Goal: Transaction & Acquisition: Purchase product/service

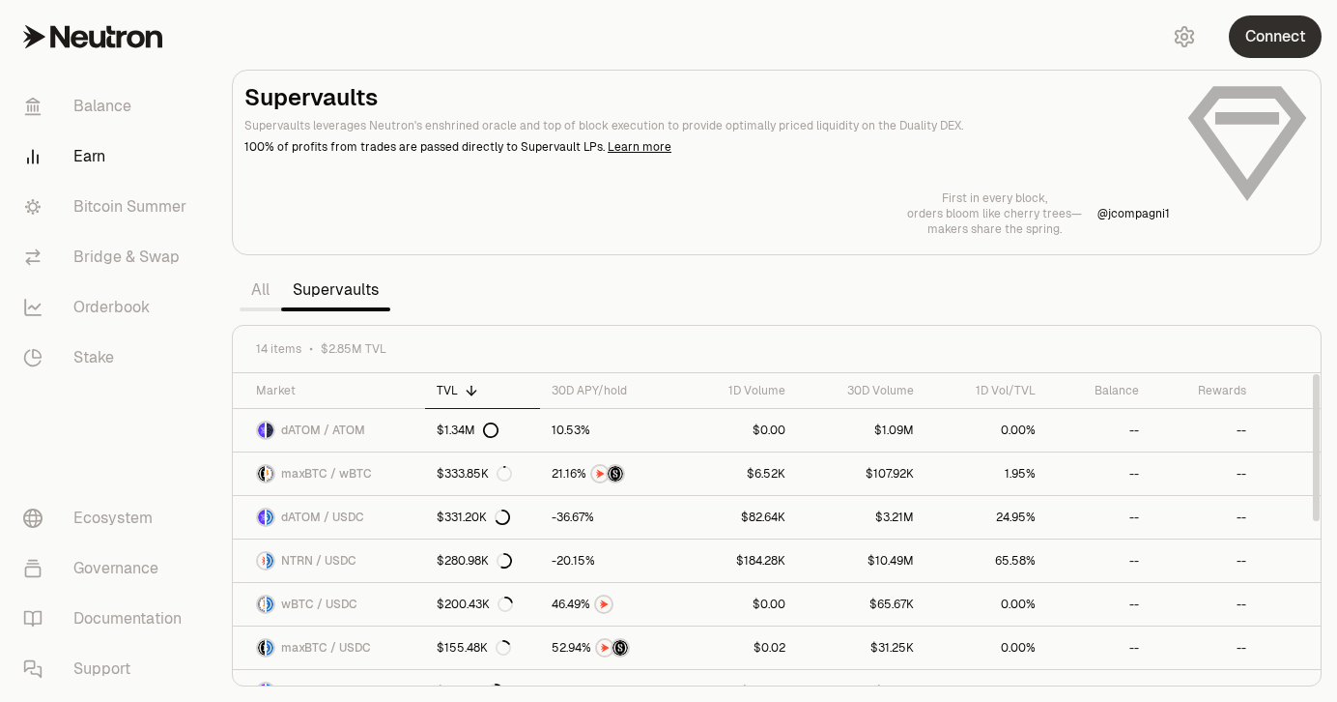
click at [1250, 29] on button "Connect" at bounding box center [1275, 36] width 93 height 43
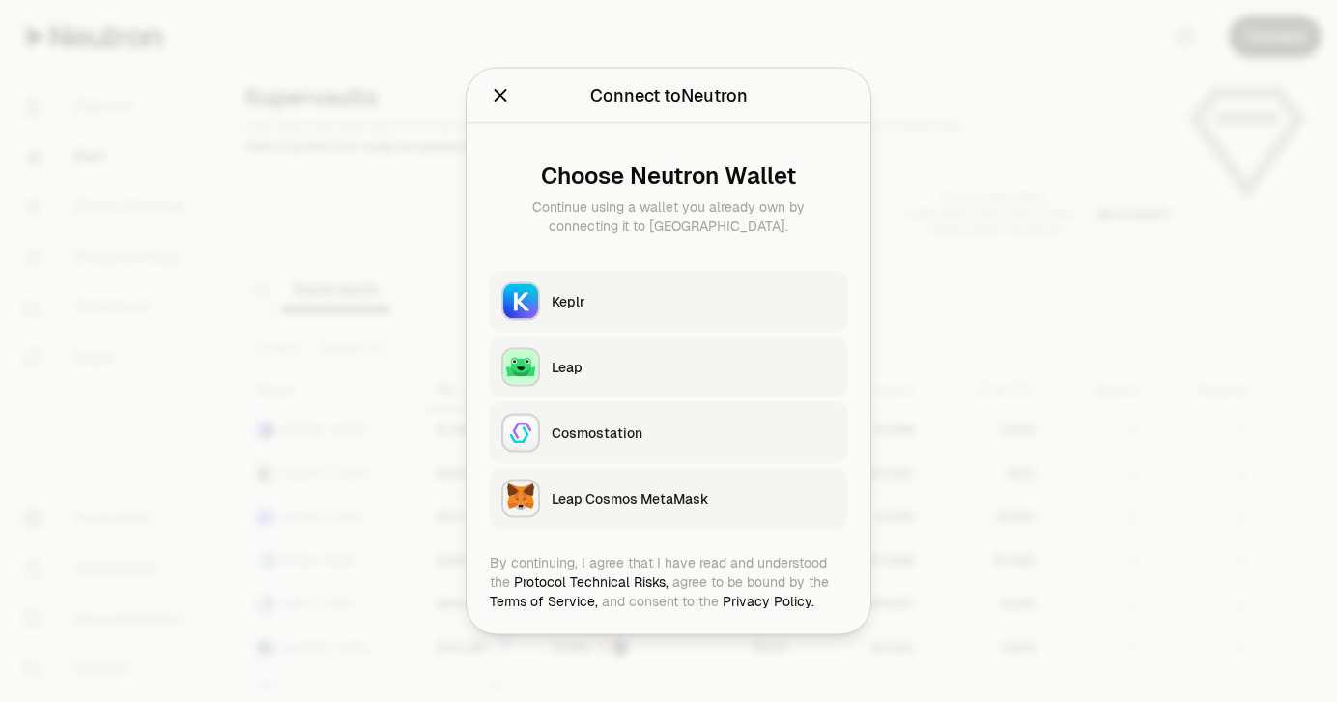
click at [578, 296] on div "Keplr" at bounding box center [694, 301] width 284 height 19
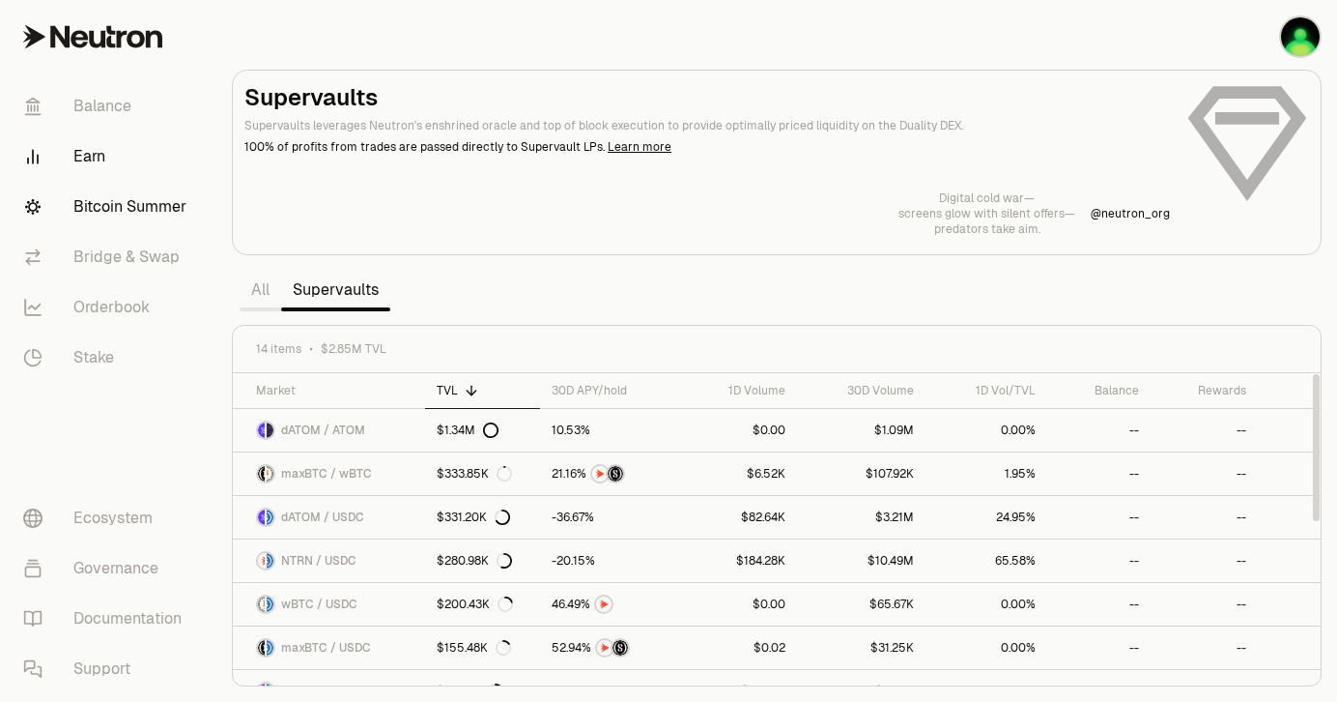
click at [132, 221] on link "Bitcoin Summer" at bounding box center [108, 207] width 201 height 50
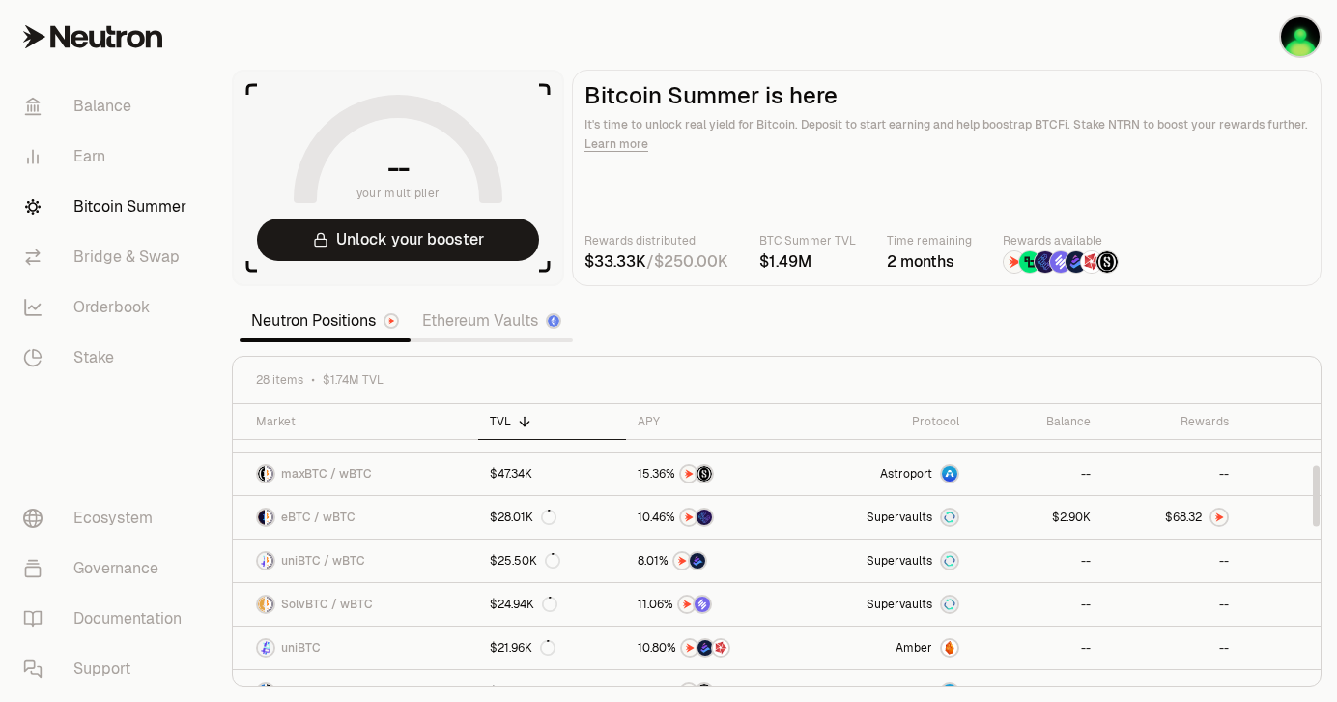
scroll to position [288, 0]
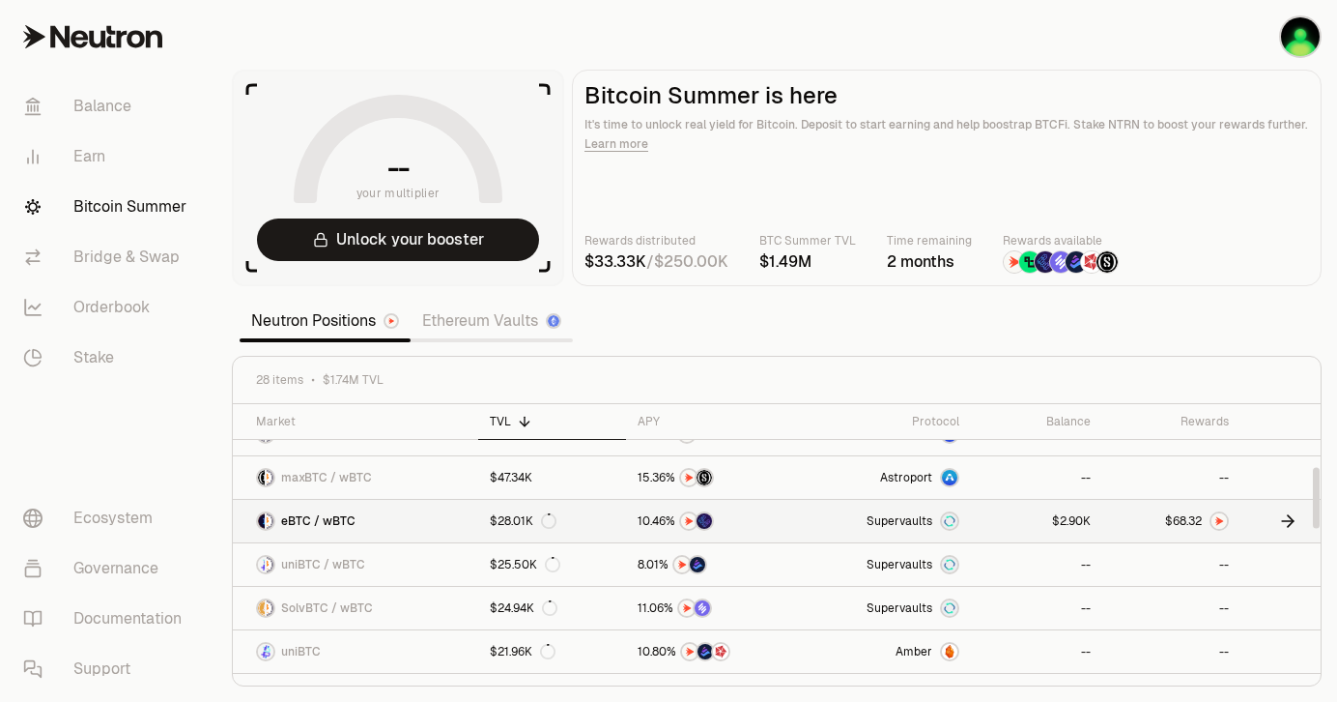
click at [1211, 516] on div at bounding box center [1219, 520] width 19 height 19
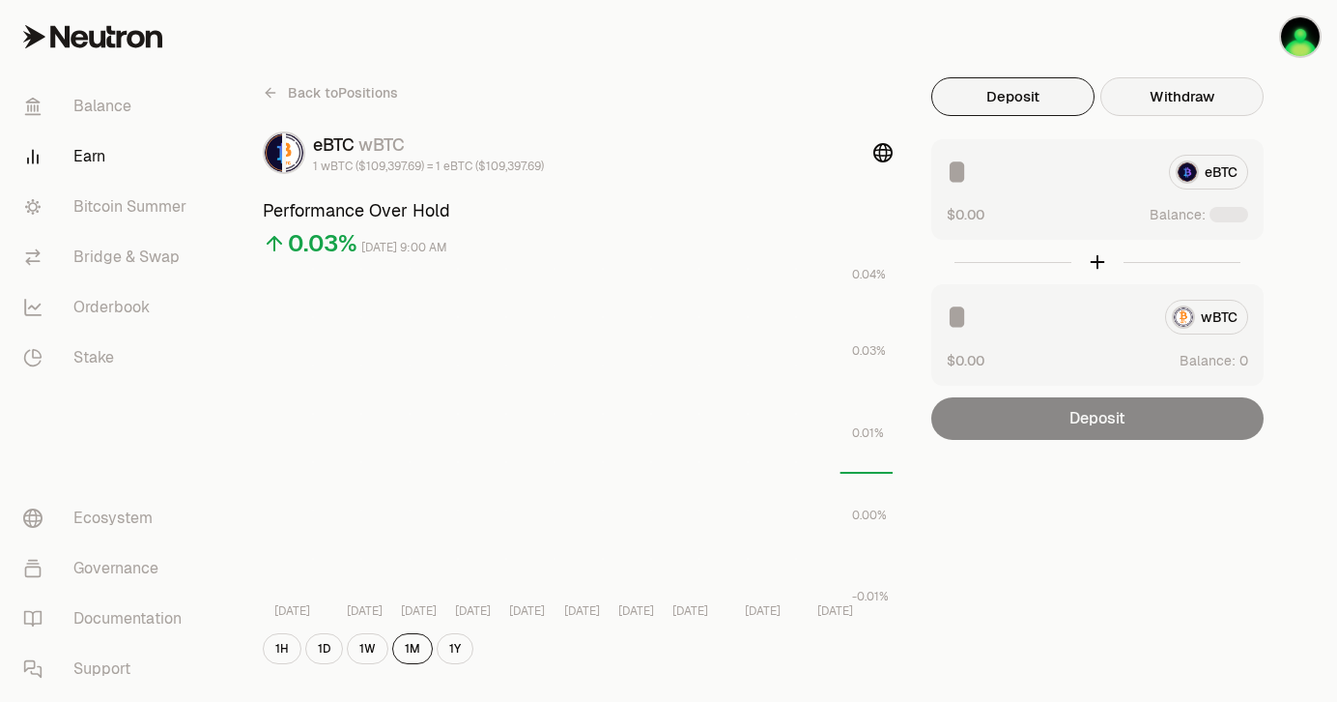
click at [1188, 94] on button "Withdraw" at bounding box center [1182, 96] width 163 height 39
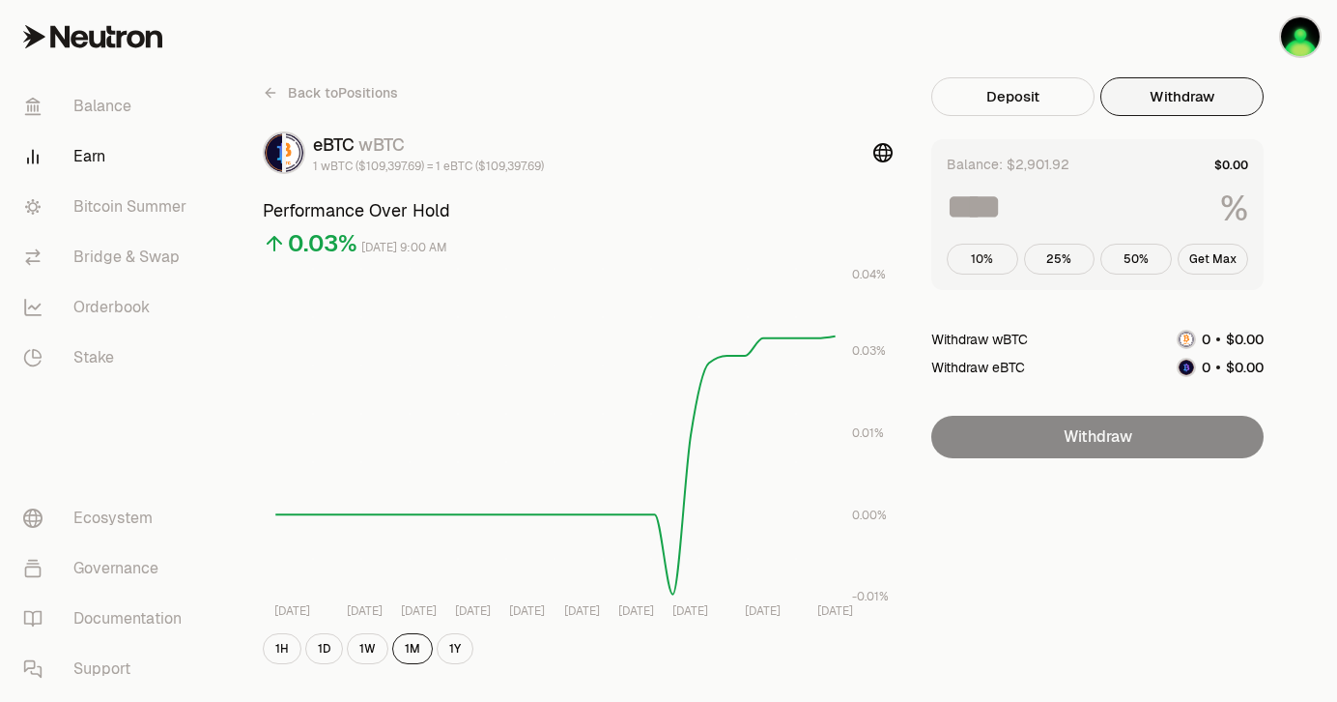
click at [994, 250] on button "10%" at bounding box center [983, 259] width 72 height 31
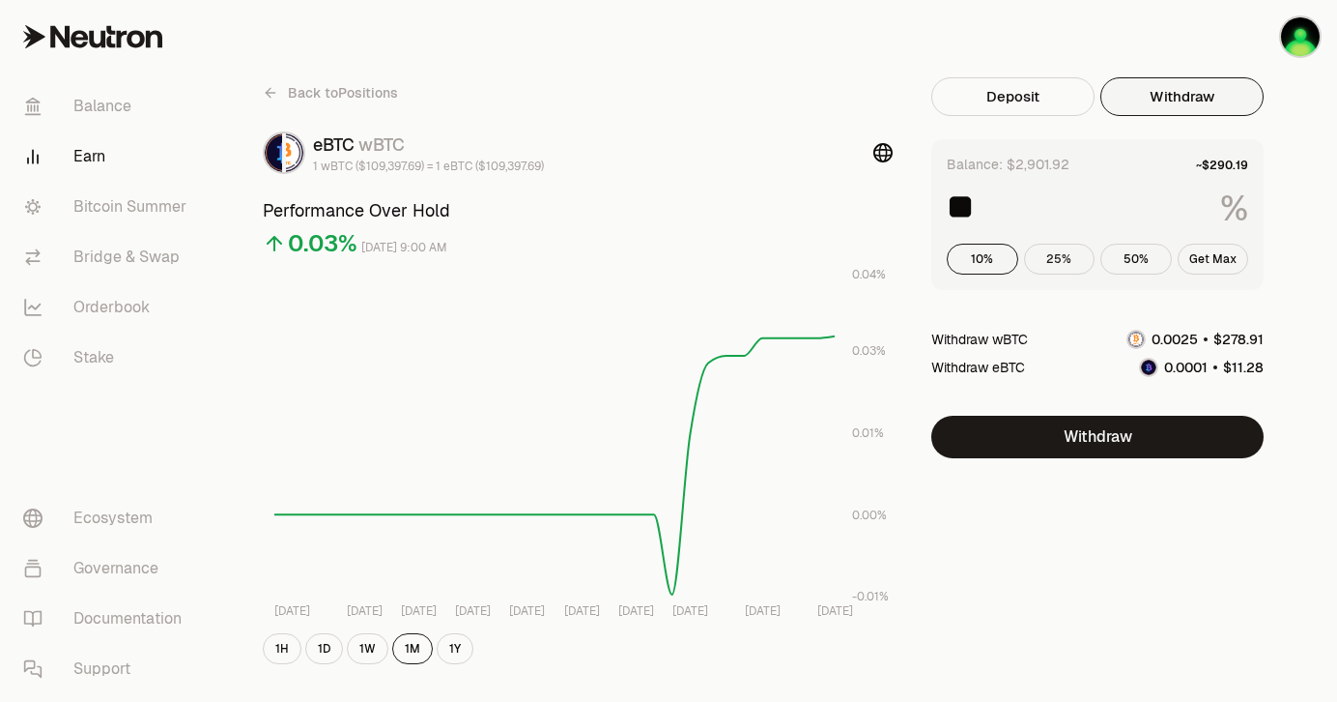
click at [1061, 260] on button "25%" at bounding box center [1060, 259] width 72 height 31
click at [992, 259] on button "10%" at bounding box center [983, 259] width 72 height 31
drag, startPoint x: 1012, startPoint y: 206, endPoint x: 936, endPoint y: 203, distance: 75.4
click at [936, 203] on div "Balance: $2,901.92 ** % 10% 25% 50% Get Max" at bounding box center [1098, 214] width 332 height 151
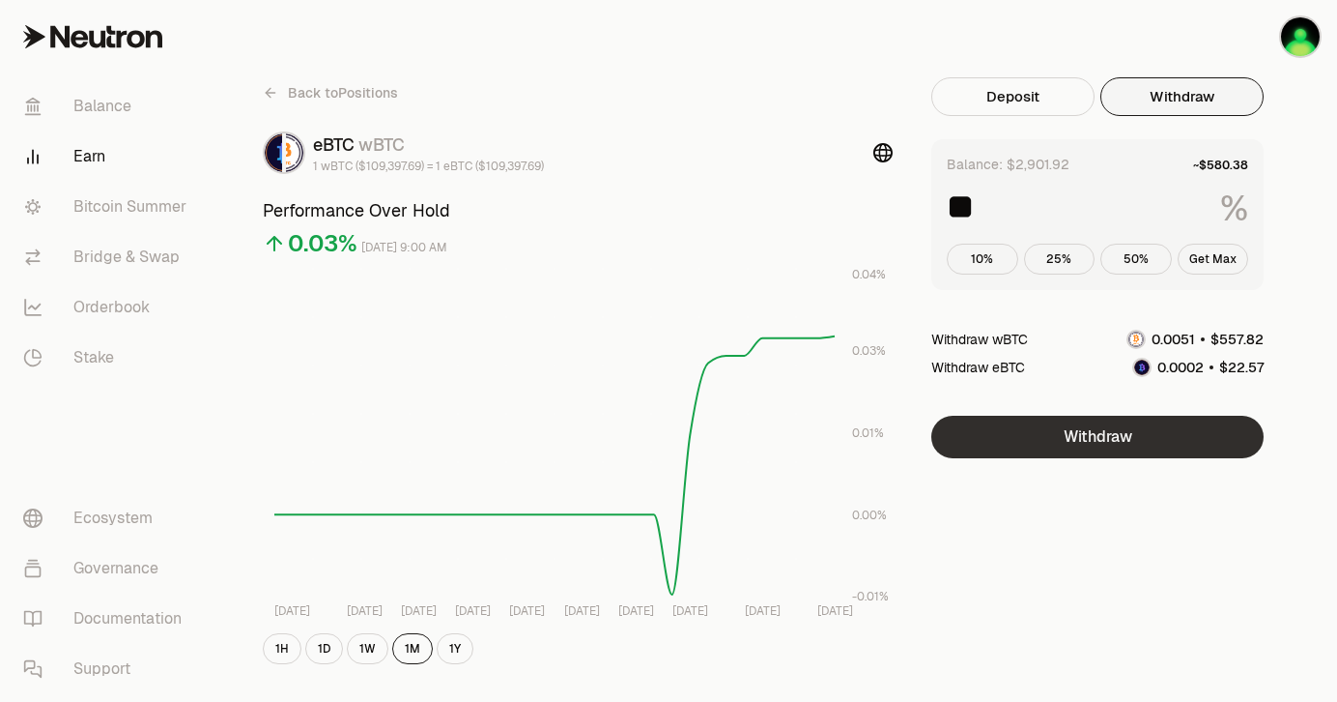
type input "**"
click at [1134, 439] on button "Withdraw" at bounding box center [1098, 437] width 332 height 43
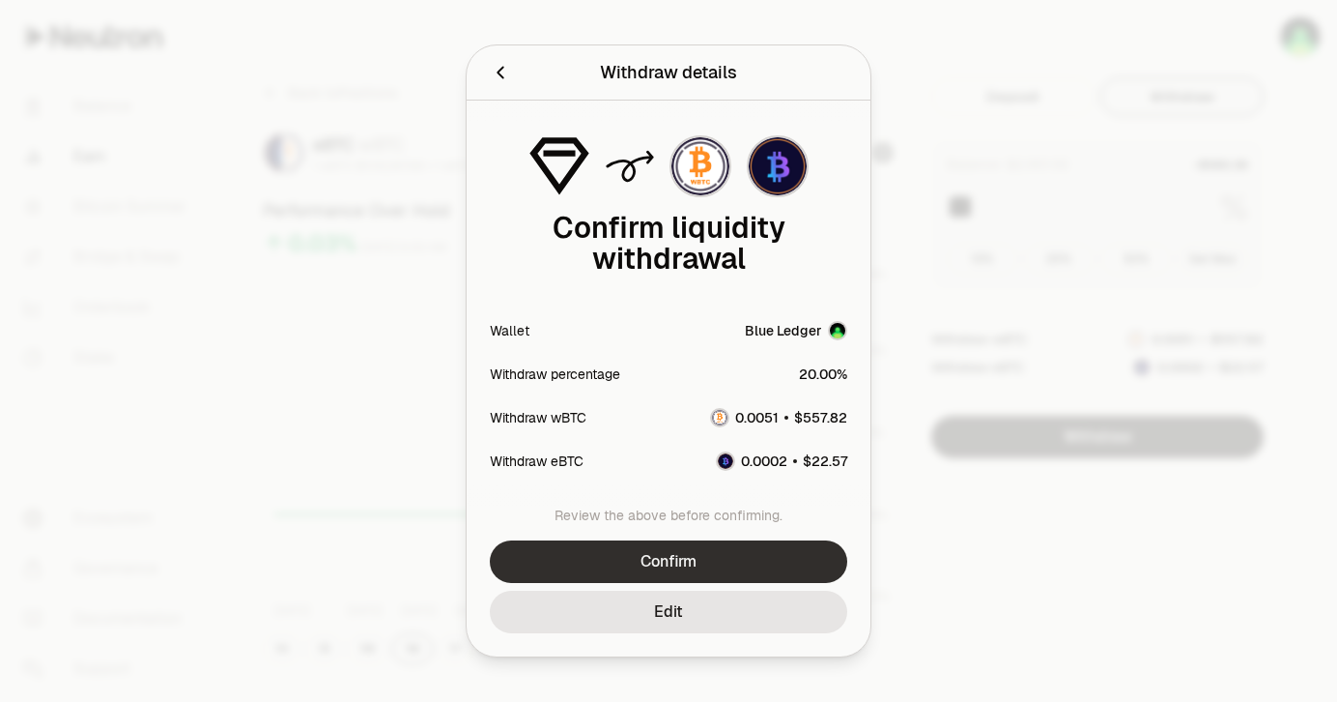
click at [623, 561] on button "Confirm" at bounding box center [669, 561] width 358 height 43
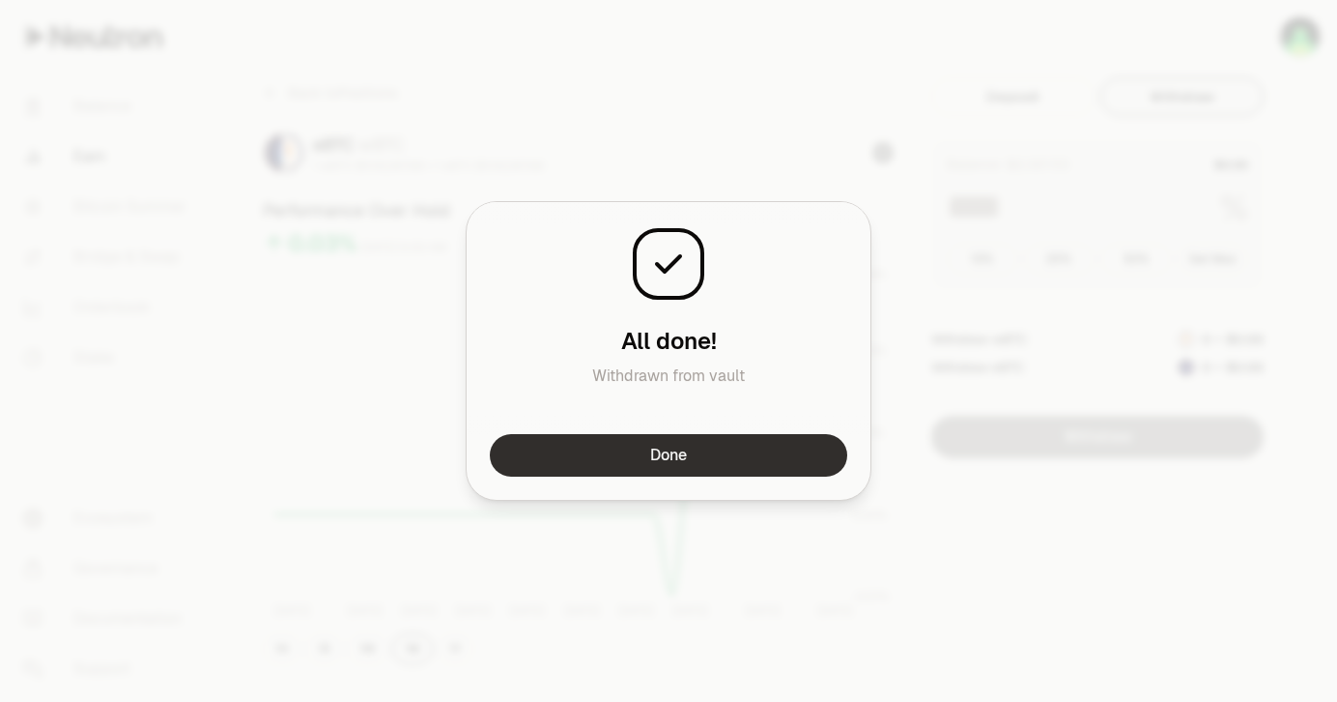
click at [648, 453] on button "Done" at bounding box center [669, 455] width 358 height 43
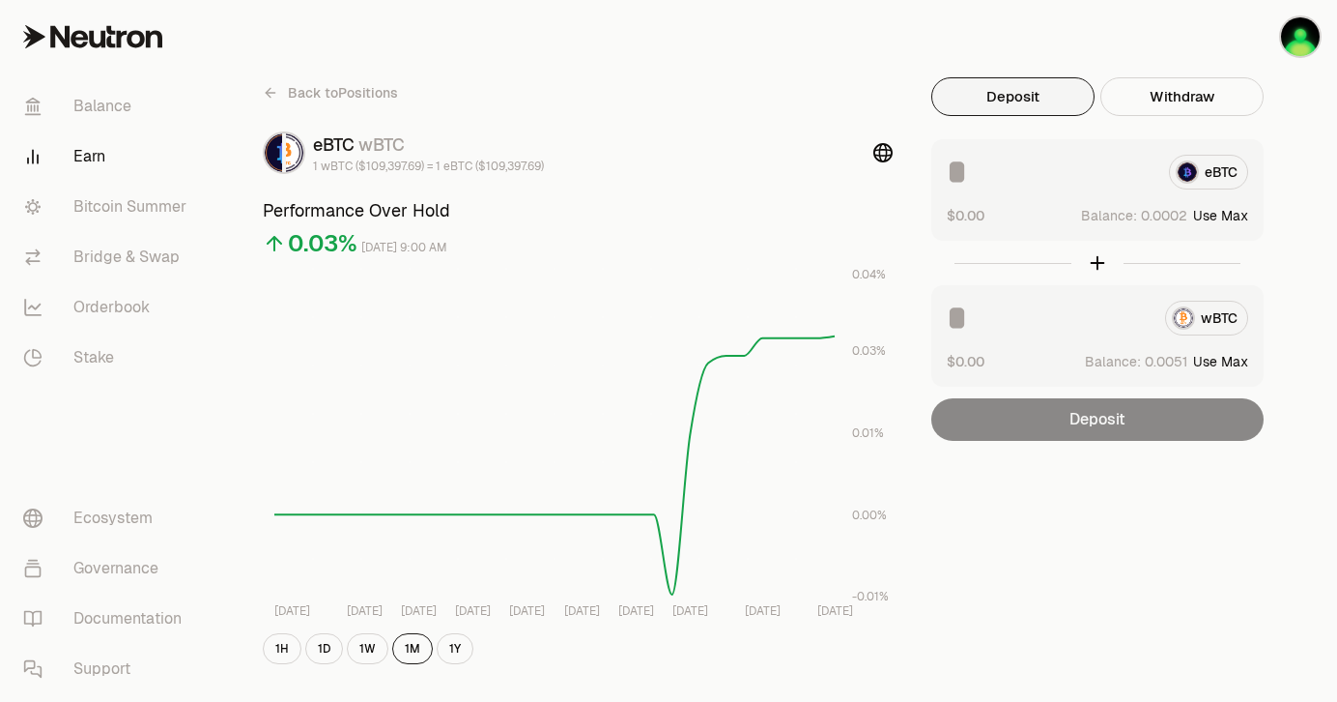
click at [1014, 106] on button "Deposit" at bounding box center [1013, 96] width 163 height 39
click at [1235, 212] on button "Use Max" at bounding box center [1220, 215] width 55 height 19
type input "**********"
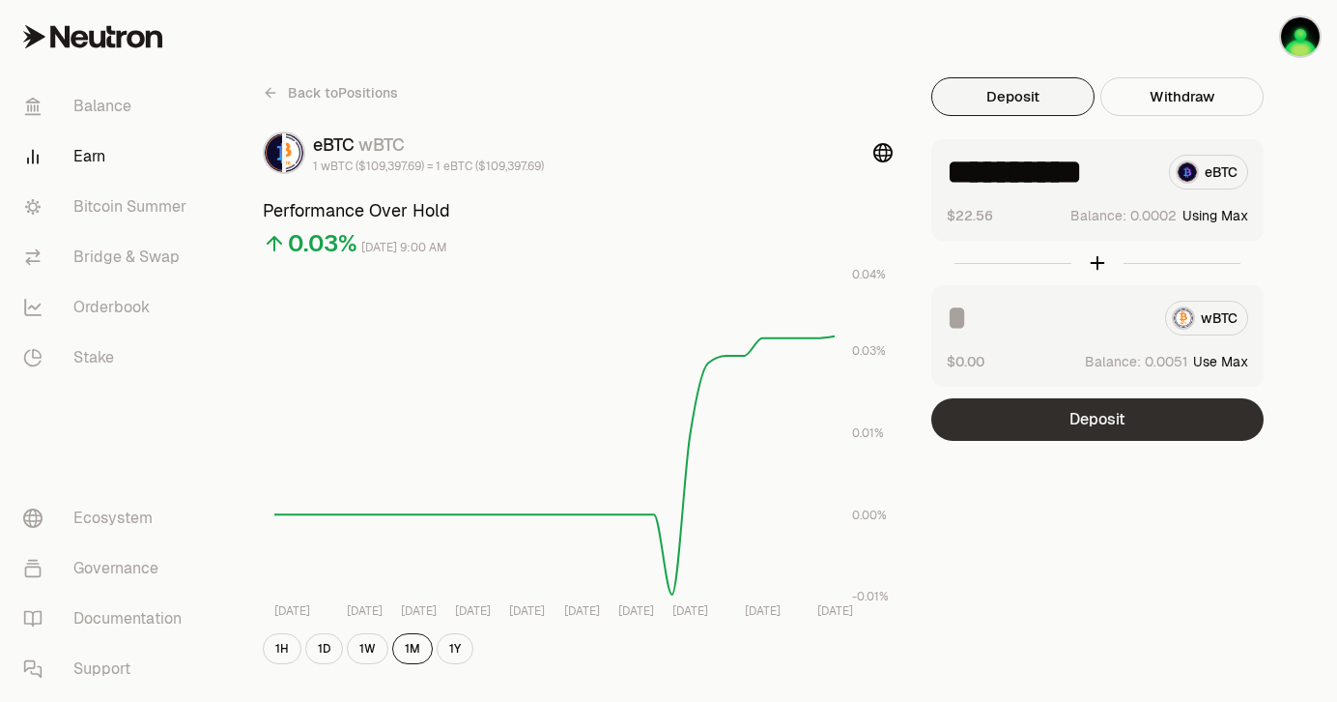
click at [1136, 425] on button "Deposit" at bounding box center [1098, 419] width 332 height 43
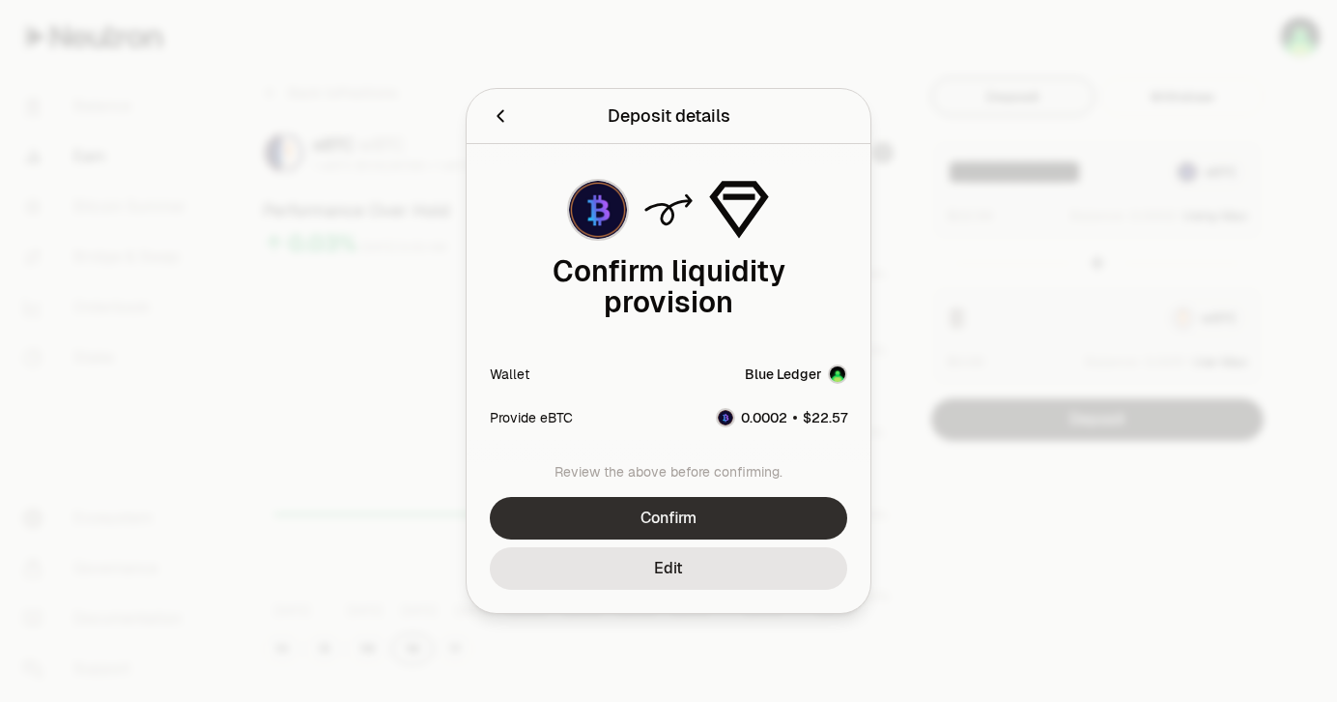
click at [715, 511] on button "Confirm" at bounding box center [669, 518] width 358 height 43
